Goal: Task Accomplishment & Management: Use online tool/utility

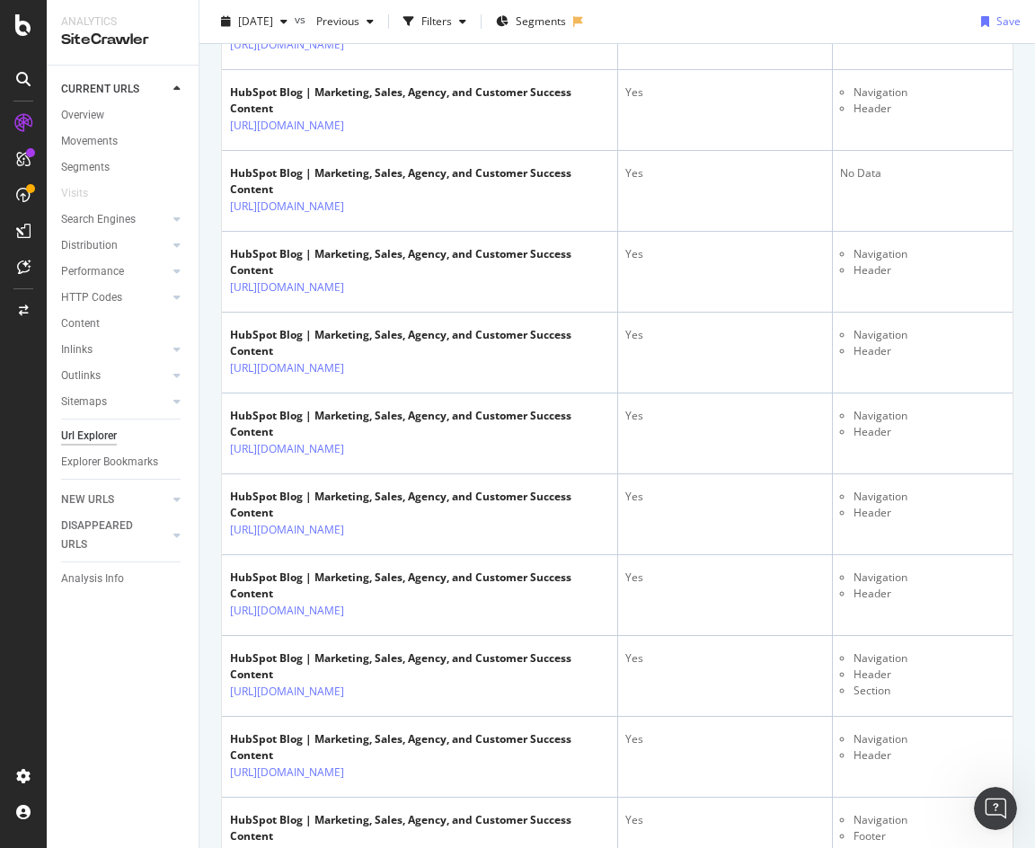
scroll to position [82, 0]
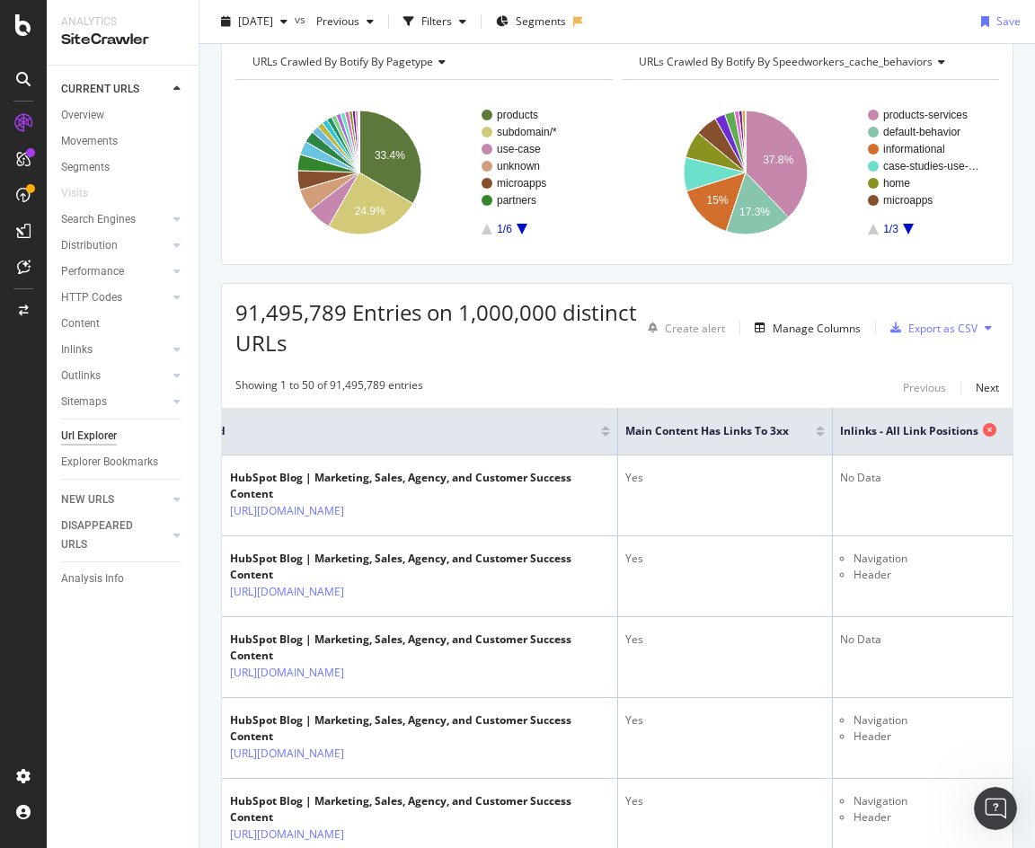
click at [983, 428] on icon at bounding box center [989, 429] width 13 height 13
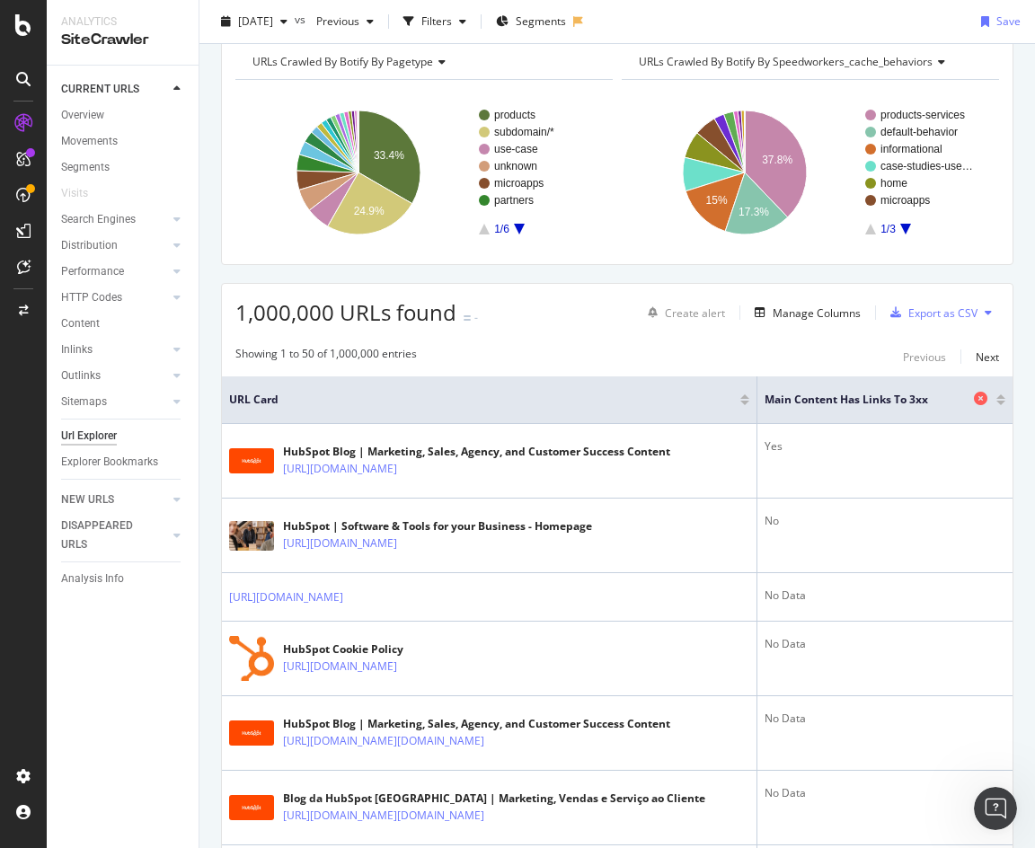
click at [975, 394] on icon at bounding box center [980, 398] width 13 height 13
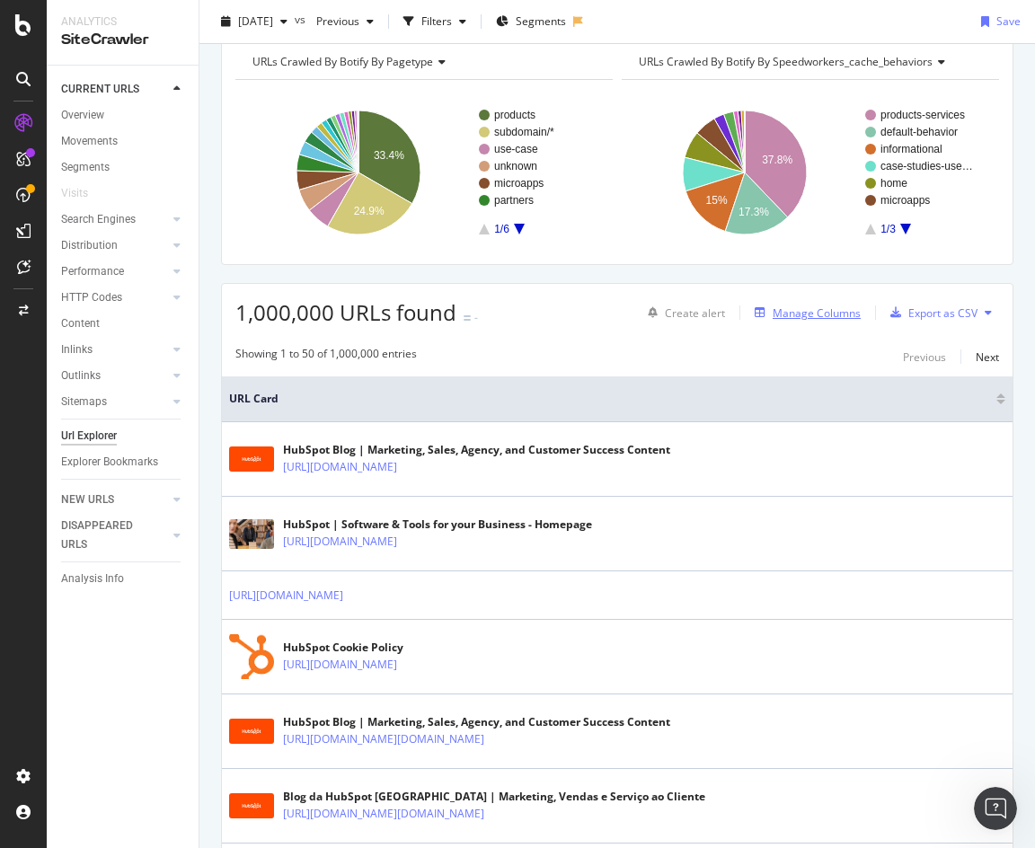
click at [778, 311] on div "Manage Columns" at bounding box center [817, 312] width 88 height 15
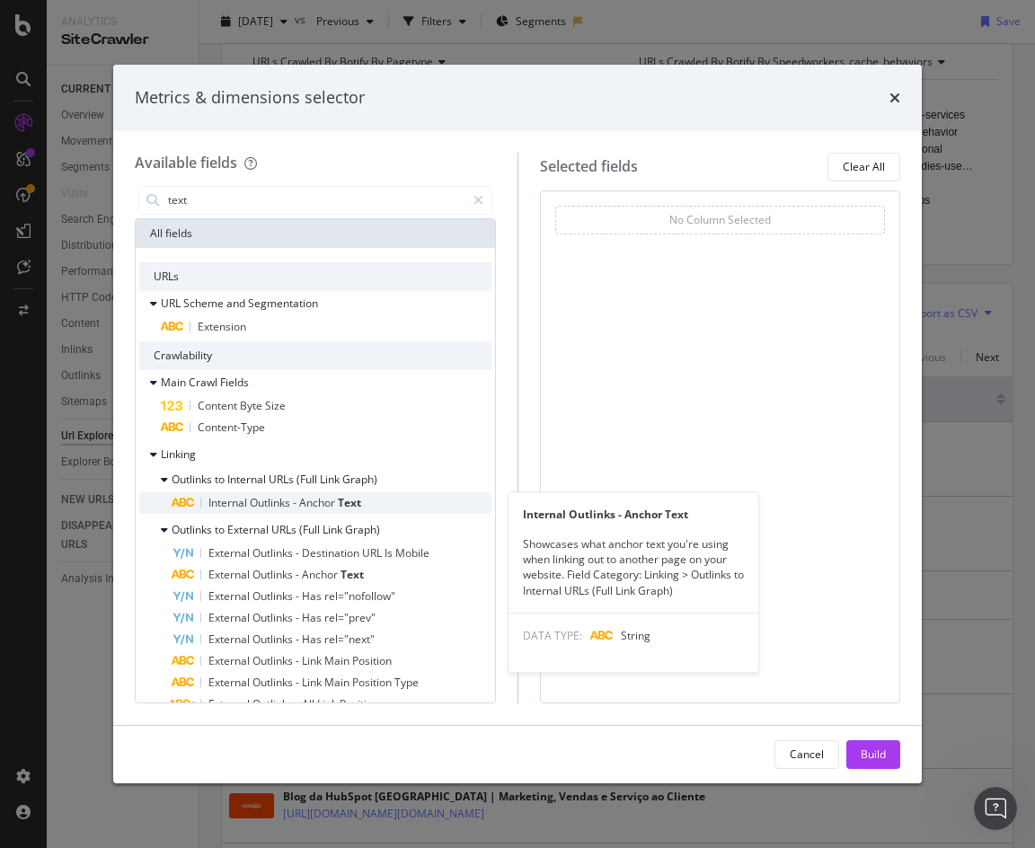
type input "text"
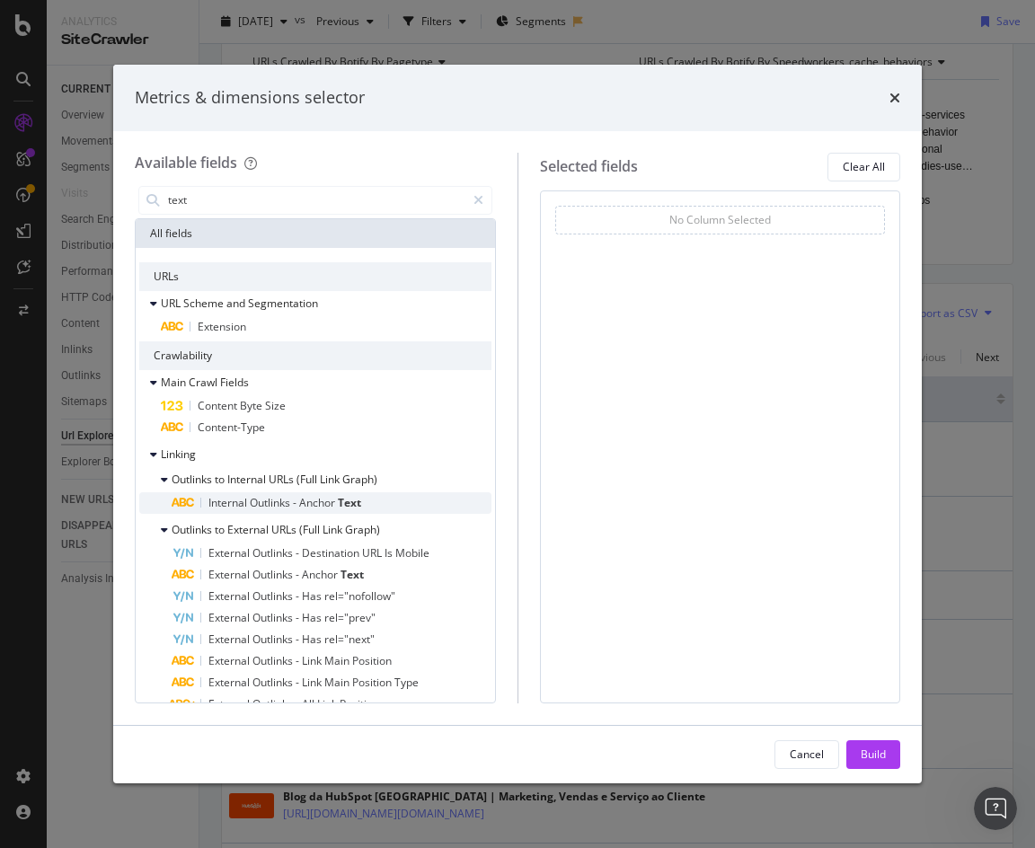
click at [296, 508] on span "-" at bounding box center [296, 502] width 6 height 15
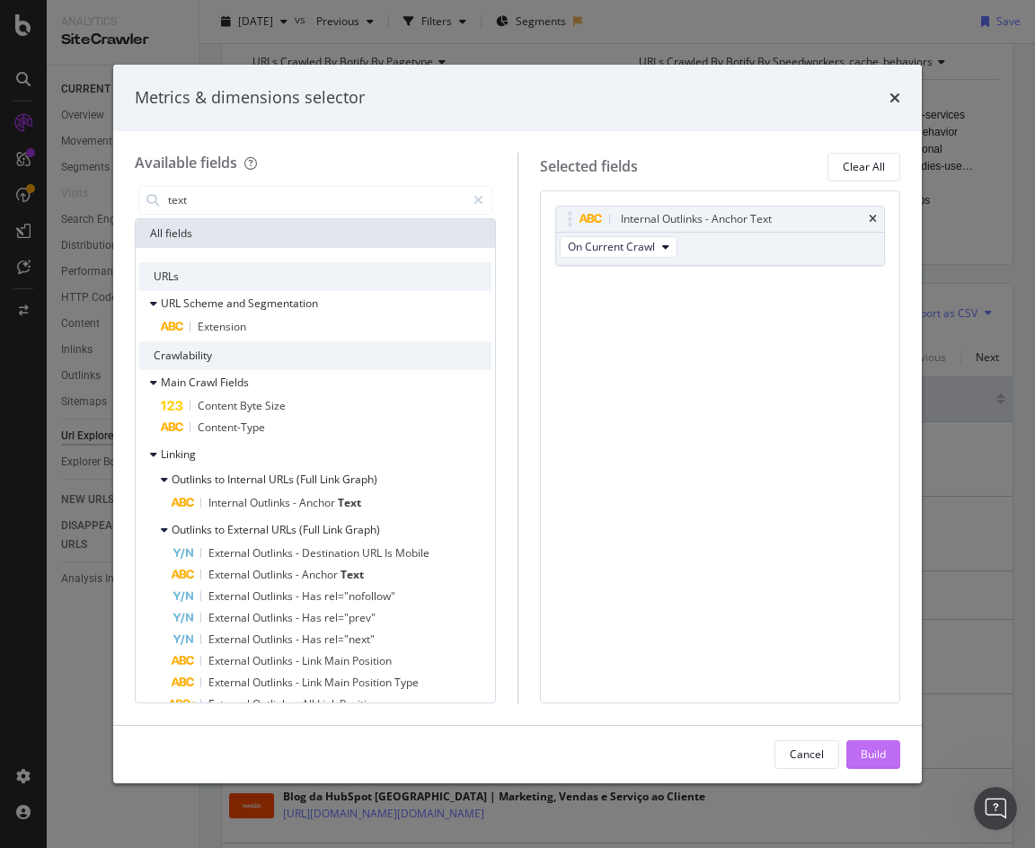
click at [878, 760] on div "Build" at bounding box center [873, 753] width 25 height 15
